Goal: Information Seeking & Learning: Learn about a topic

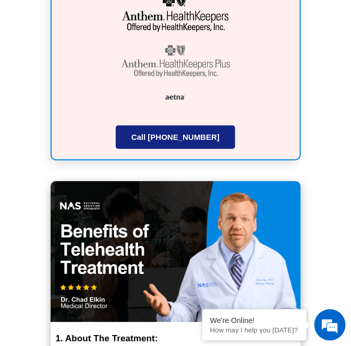
scroll to position [4461, 0]
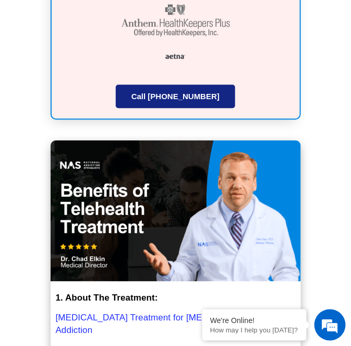
scroll to position [4511, 0]
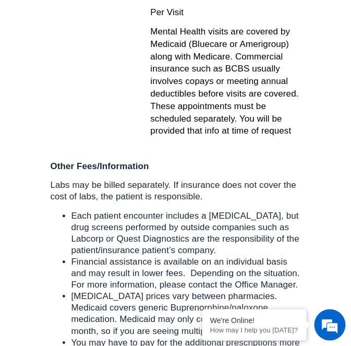
scroll to position [1650, 0]
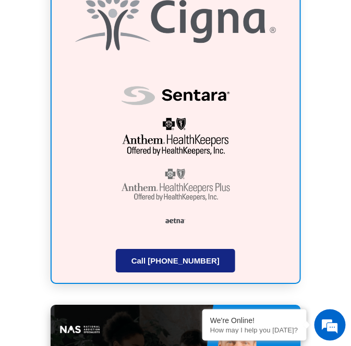
scroll to position [4318, 0]
